Goal: Task Accomplishment & Management: Complete application form

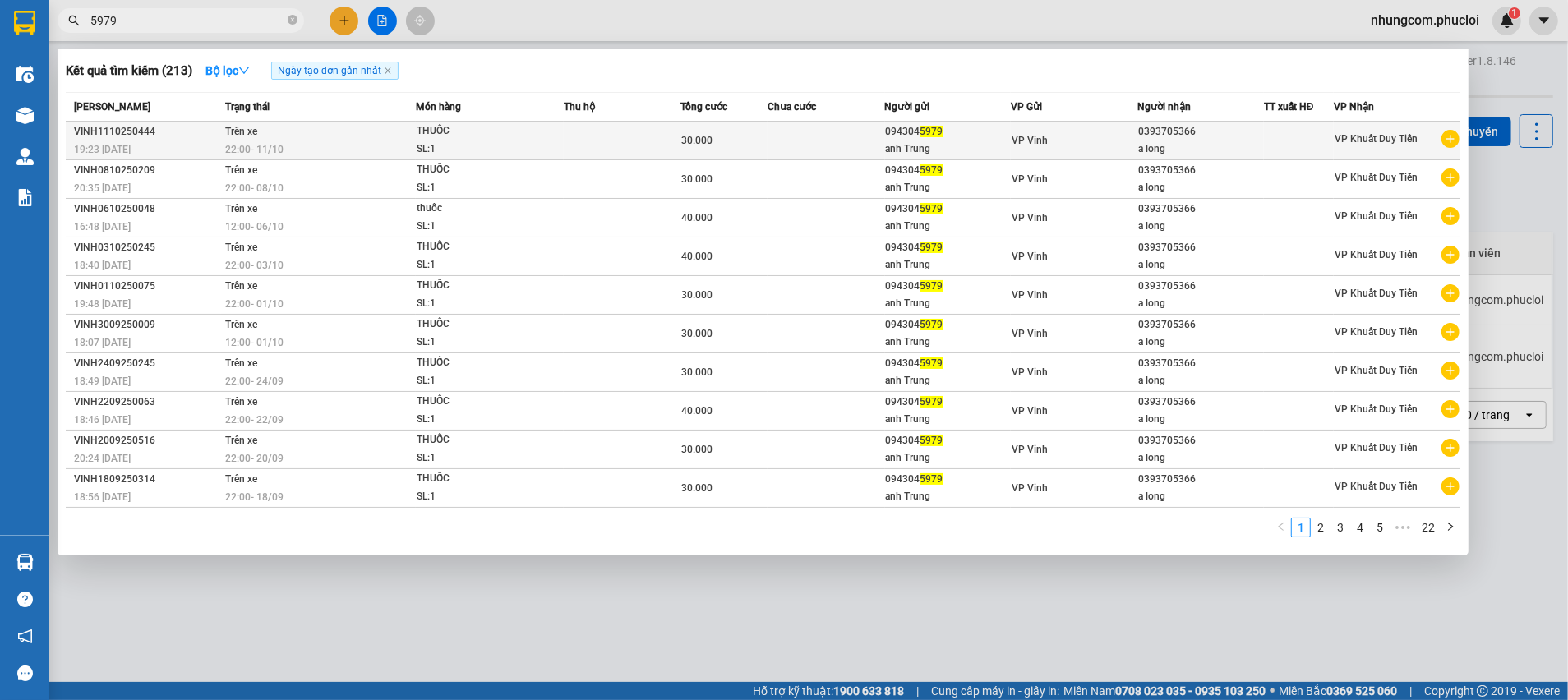
type input "5979"
click at [1012, 147] on div "VP Vinh" at bounding box center [1074, 141] width 125 height 18
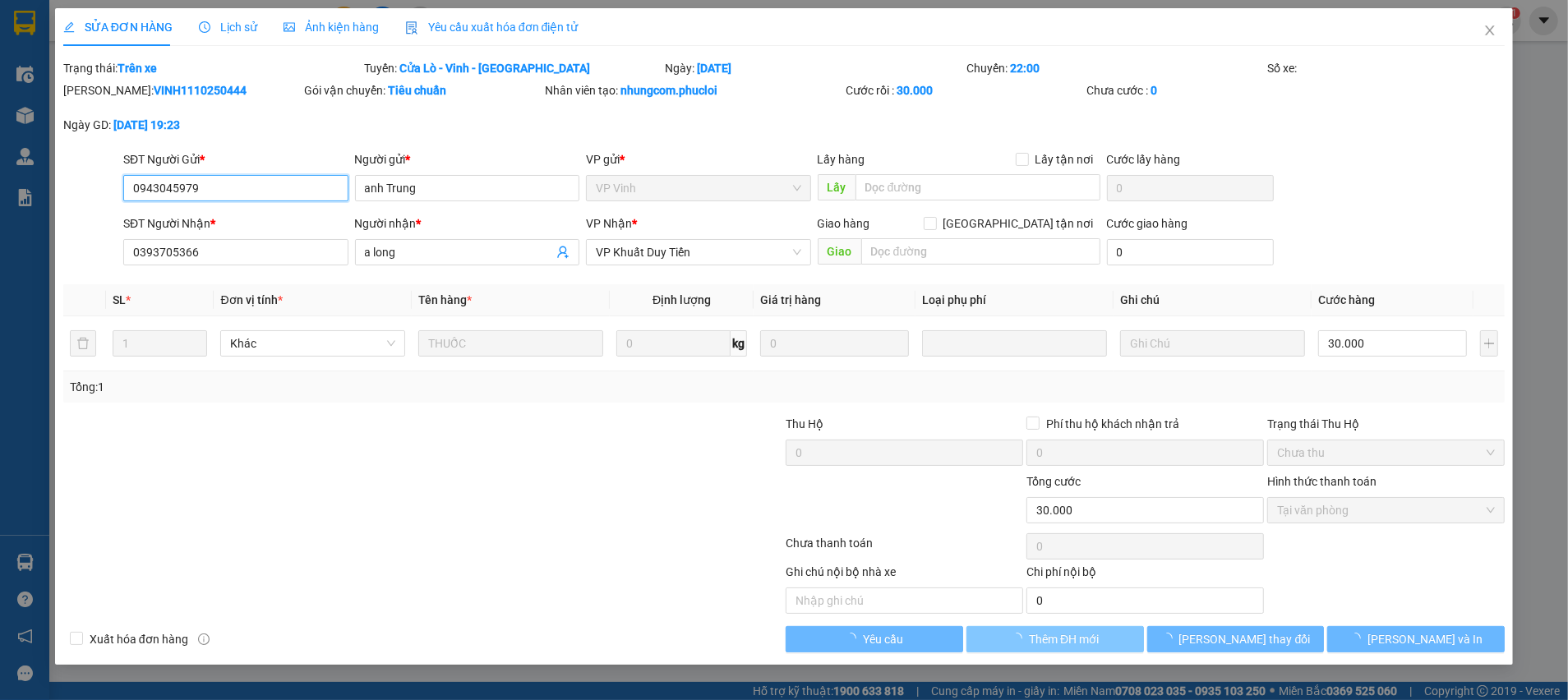
type input "0943045979"
type input "anh Trung"
type input "0393705366"
type input "a long"
type input "0"
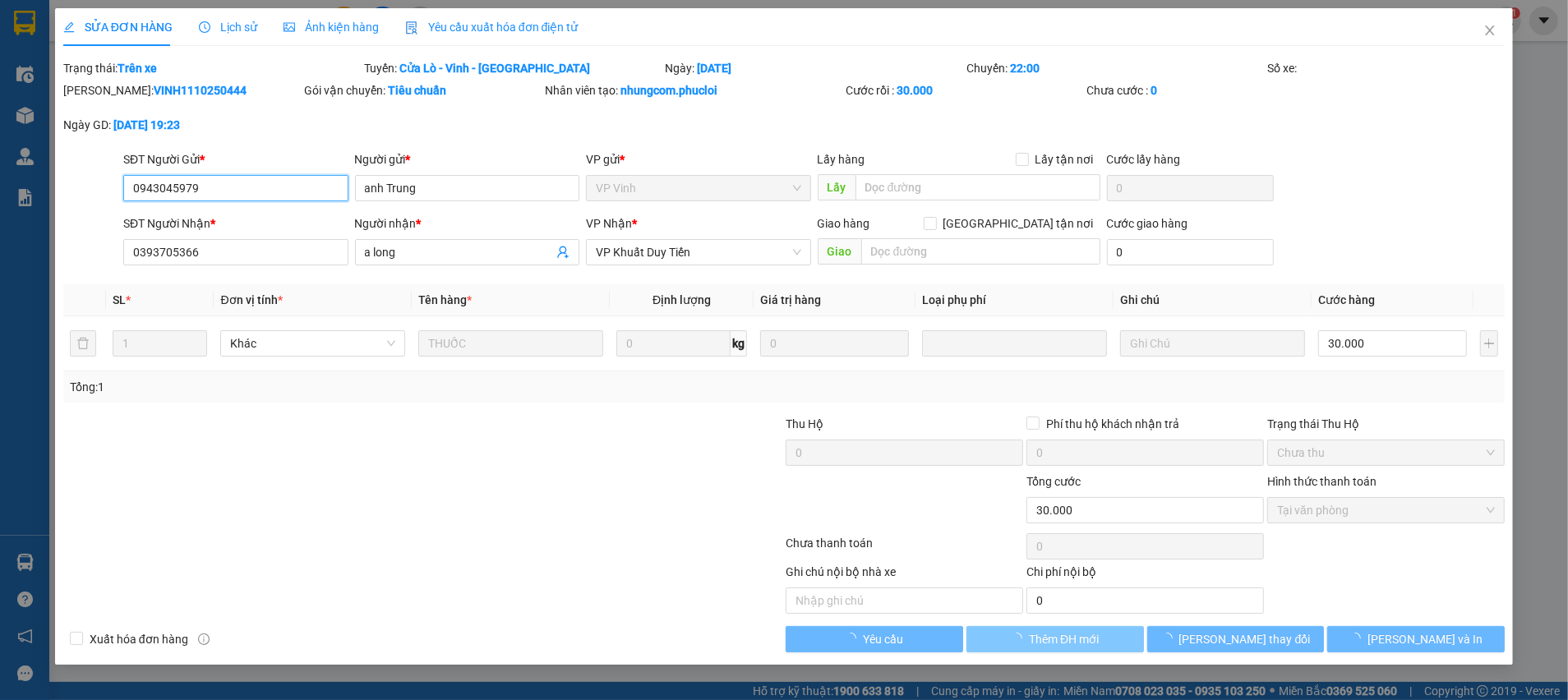
type input "30.000"
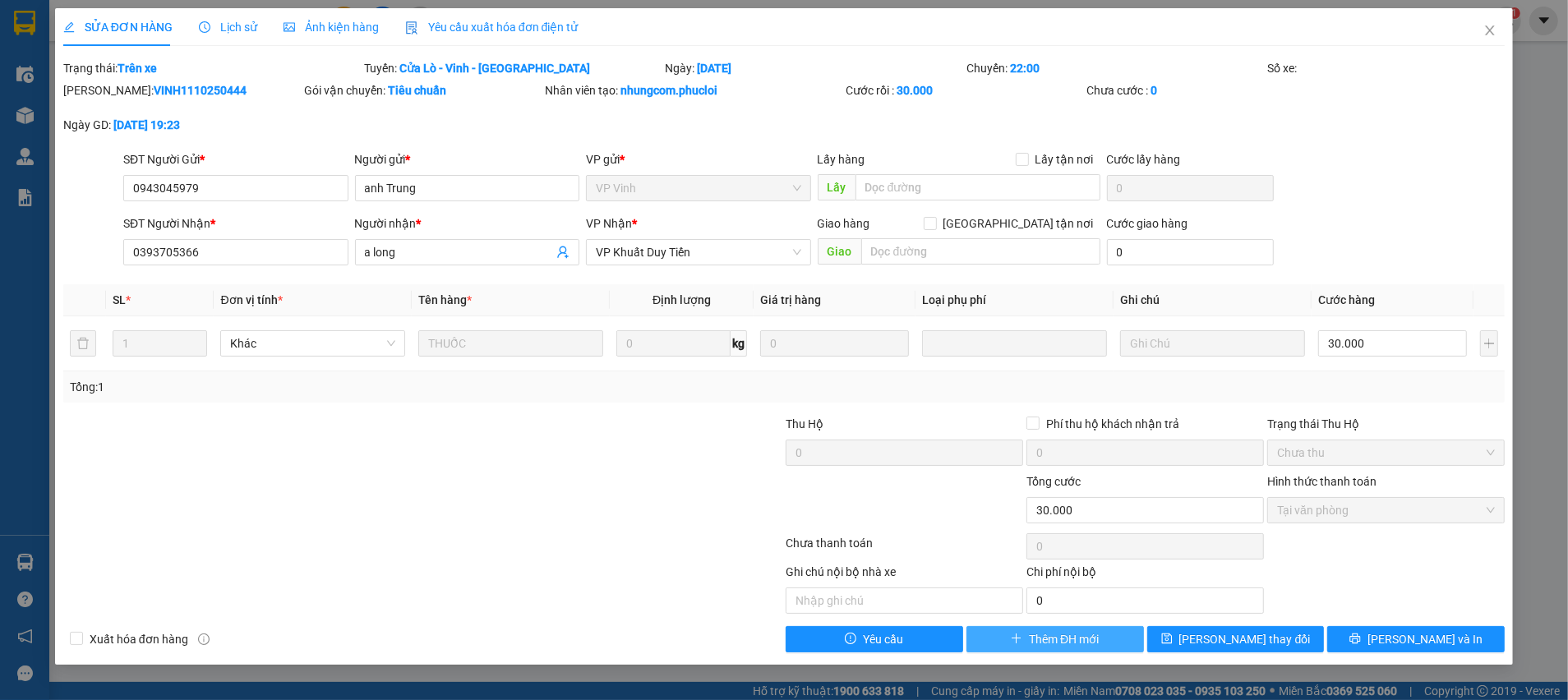
click at [1056, 636] on span "Thêm ĐH mới" at bounding box center [1063, 639] width 70 height 18
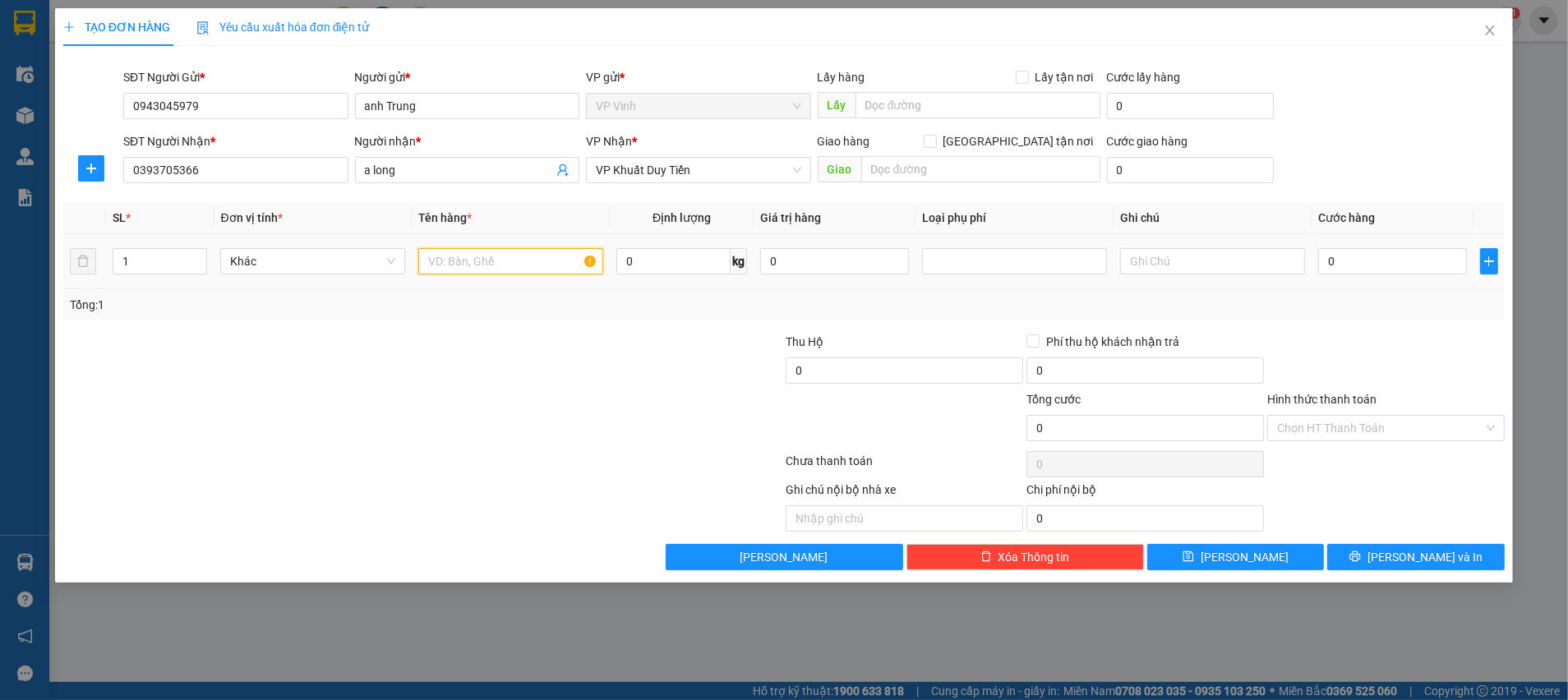
click at [493, 264] on input "text" at bounding box center [511, 261] width 185 height 27
type input "THUỐC"
click at [1390, 262] on input "0" at bounding box center [1393, 261] width 149 height 27
type input "3"
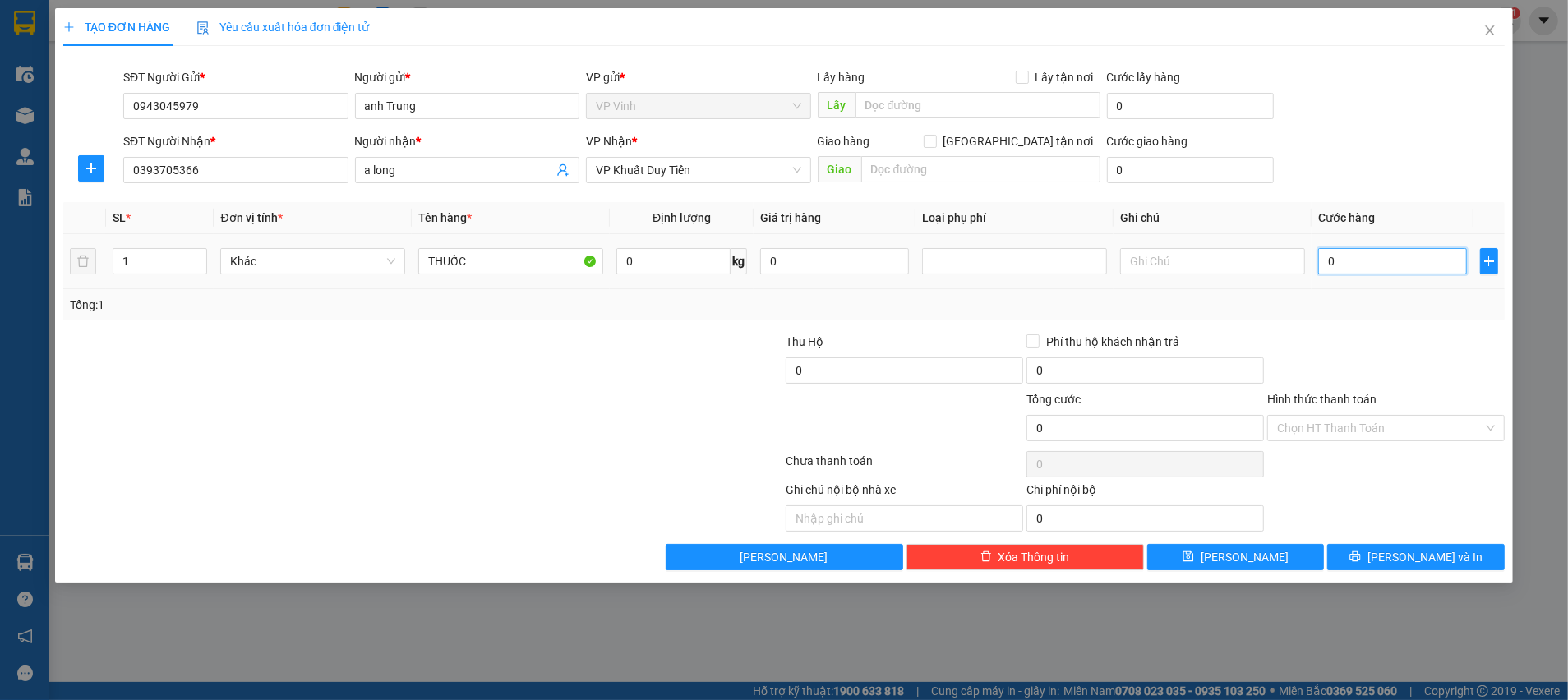
type input "3"
type input "30"
drag, startPoint x: 1413, startPoint y: 413, endPoint x: 1401, endPoint y: 425, distance: 17.0
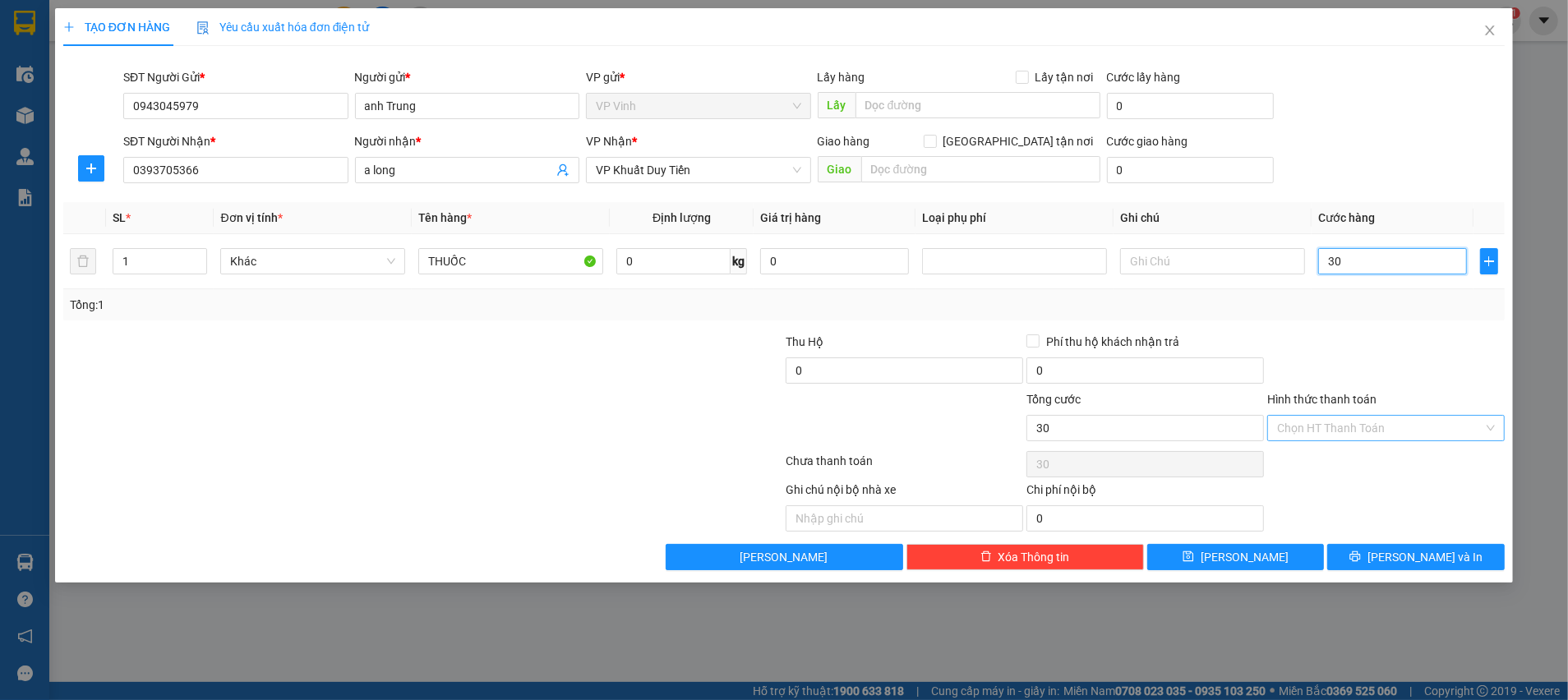
click at [1413, 415] on div "Chọn HT Thanh Toán" at bounding box center [1386, 428] width 237 height 27
type input "30.000"
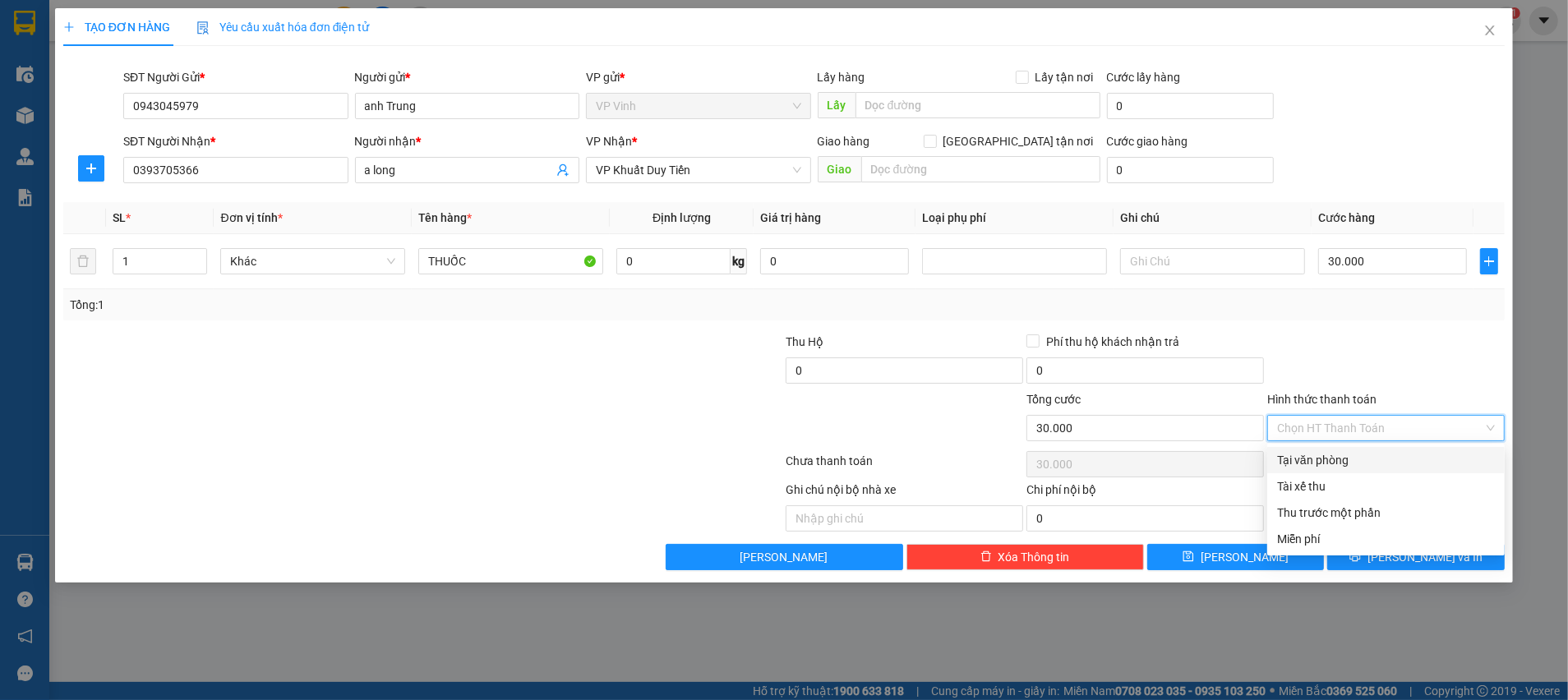
click at [1366, 452] on div "Tại văn phòng" at bounding box center [1386, 460] width 218 height 18
type input "0"
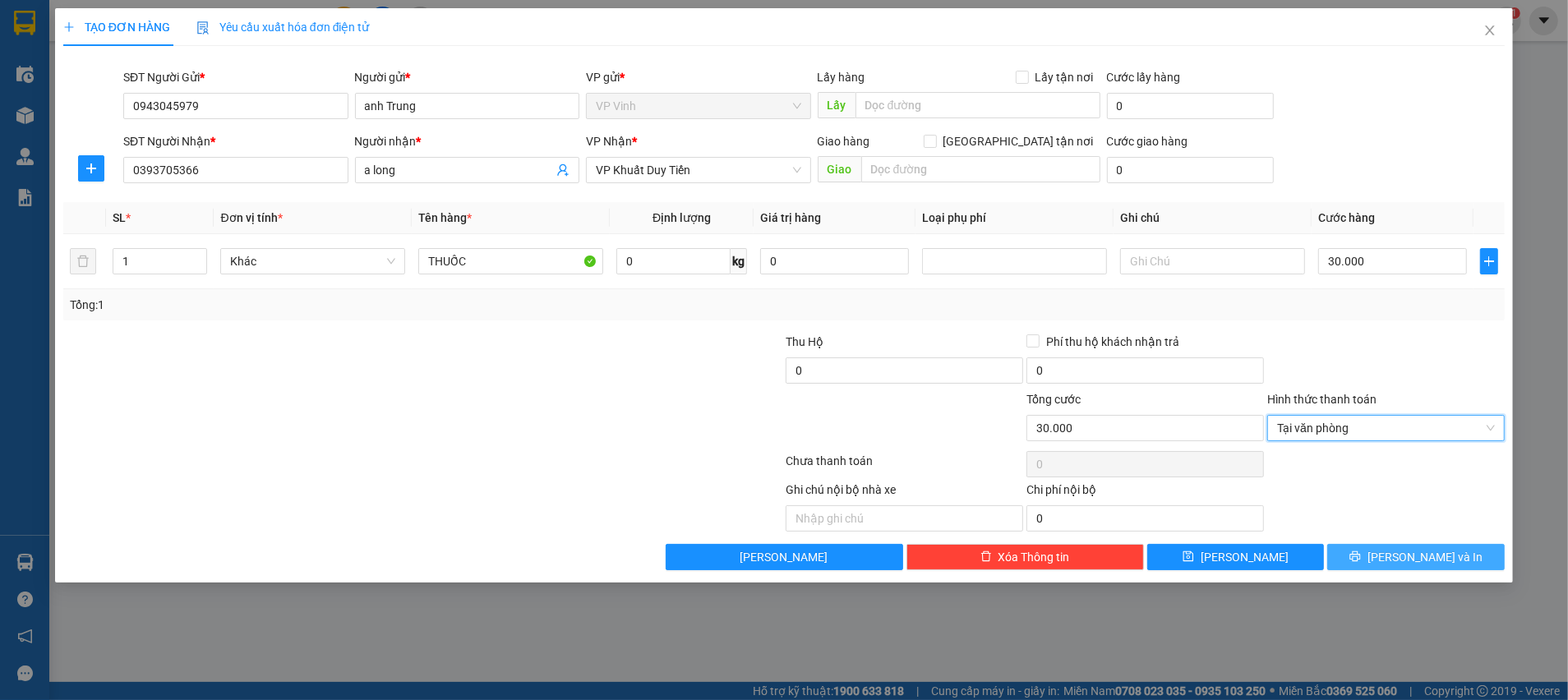
click at [1381, 565] on button "[PERSON_NAME] và In" at bounding box center [1416, 558] width 178 height 27
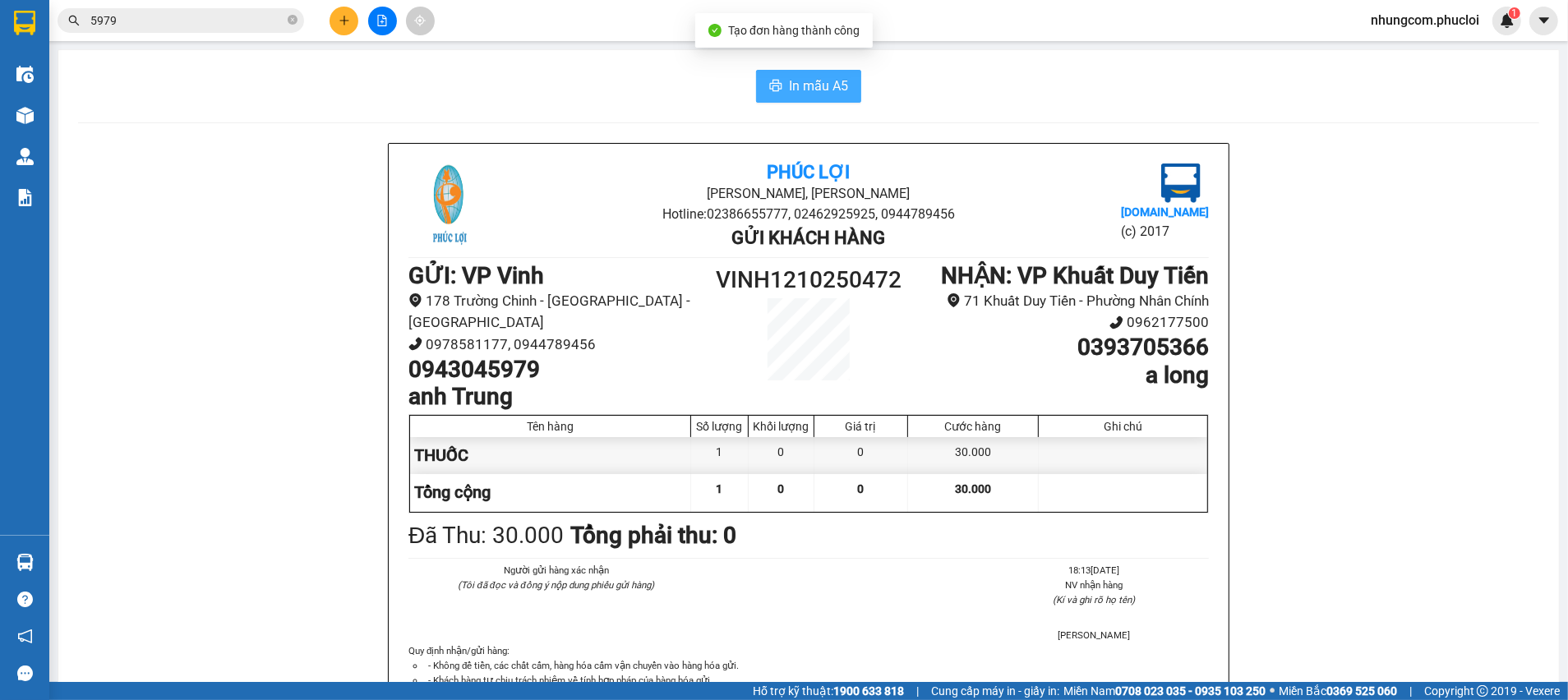
click at [774, 84] on button "In mẫu A5" at bounding box center [808, 86] width 105 height 33
